Goal: Task Accomplishment & Management: Complete application form

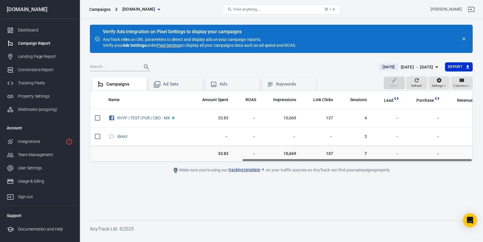
scroll to position [0, 251]
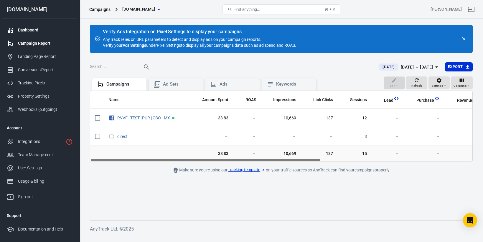
click at [37, 32] on div "Dashboard" at bounding box center [45, 30] width 55 height 6
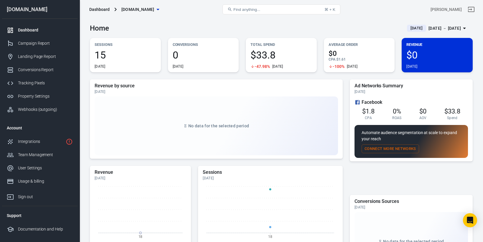
click at [374, 148] on button "Connect More Networks" at bounding box center [389, 149] width 57 height 9
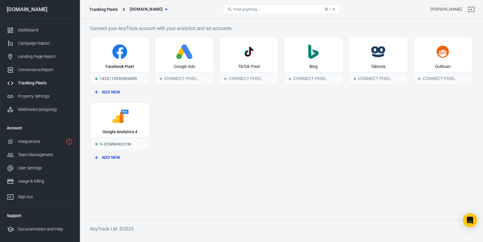
click at [103, 12] on div "Tracking Pixels [DOMAIN_NAME]" at bounding box center [151, 9] width 128 height 14
click at [96, 9] on div "Tracking Pixels" at bounding box center [103, 9] width 29 height 6
click at [37, 92] on link "Property Settings" at bounding box center [39, 96] width 75 height 13
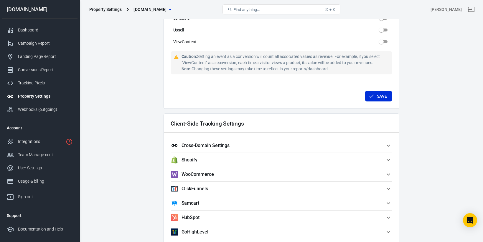
scroll to position [534, 0]
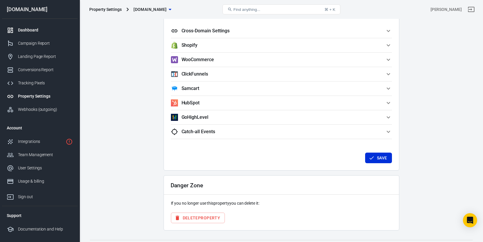
click at [37, 33] on div "Dashboard" at bounding box center [45, 30] width 55 height 6
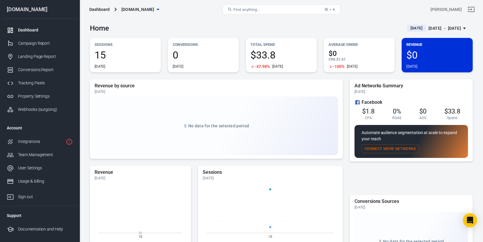
click at [103, 55] on span "15" at bounding box center [126, 55] width 62 height 10
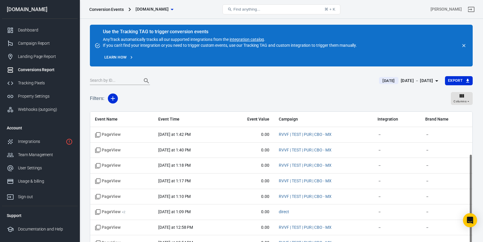
scroll to position [63, 0]
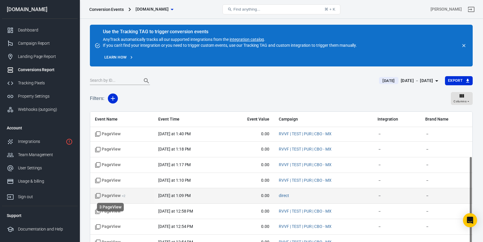
click at [116, 196] on span "PageView + 2" at bounding box center [110, 196] width 31 height 6
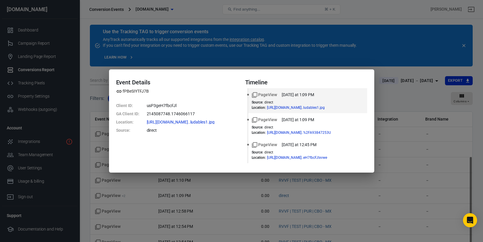
click at [390, 94] on div "Event Details fPBeSIYTFJ7B Client ID : usP3geH7fbcFJl GA Client ID : 2145087748…" at bounding box center [241, 121] width 483 height 242
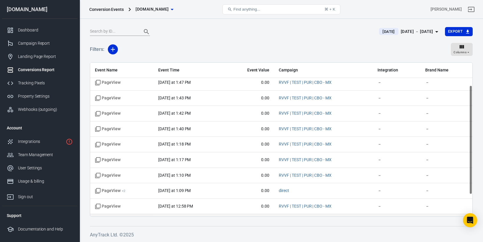
scroll to position [0, 0]
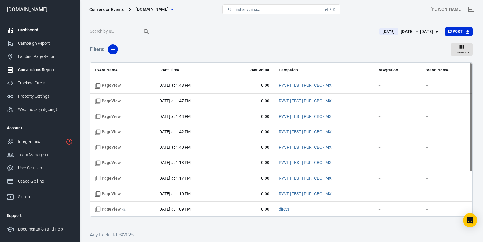
click at [34, 33] on div "Dashboard" at bounding box center [45, 30] width 55 height 6
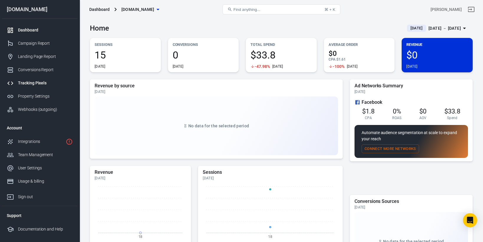
click at [32, 83] on div "Tracking Pixels" at bounding box center [45, 83] width 55 height 6
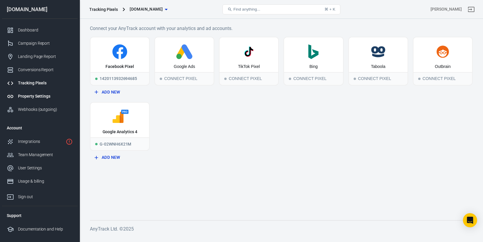
click at [38, 98] on div "Property Settings" at bounding box center [45, 96] width 55 height 6
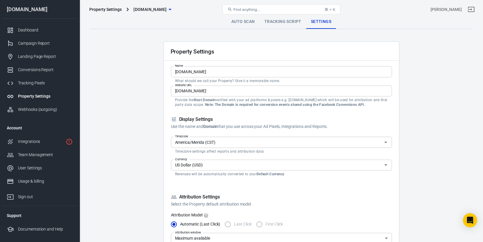
click at [116, 8] on div "Property Settings" at bounding box center [105, 9] width 32 height 6
click at [160, 12] on span "[DOMAIN_NAME]" at bounding box center [149, 9] width 33 height 7
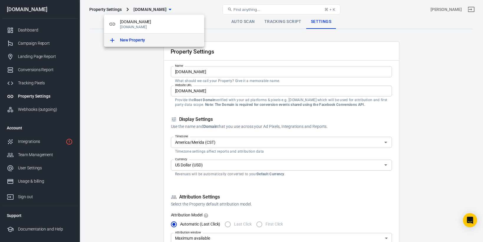
click at [128, 40] on p "New Property" at bounding box center [132, 40] width 25 height 6
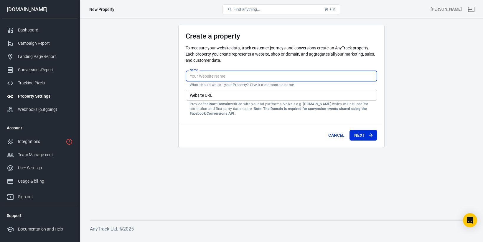
click at [205, 78] on input "Name" at bounding box center [281, 76] width 191 height 11
type input "POCA"
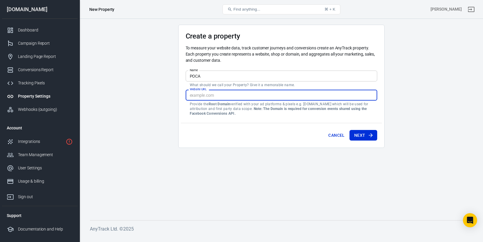
click at [196, 95] on div "Website URL Website URL Provide the Root Domain verified with your ad platforms…" at bounding box center [281, 103] width 191 height 26
type input "[URL][DOMAIN_NAME]"
click at [366, 139] on button "Next" at bounding box center [363, 135] width 28 height 11
